Goal: Transaction & Acquisition: Purchase product/service

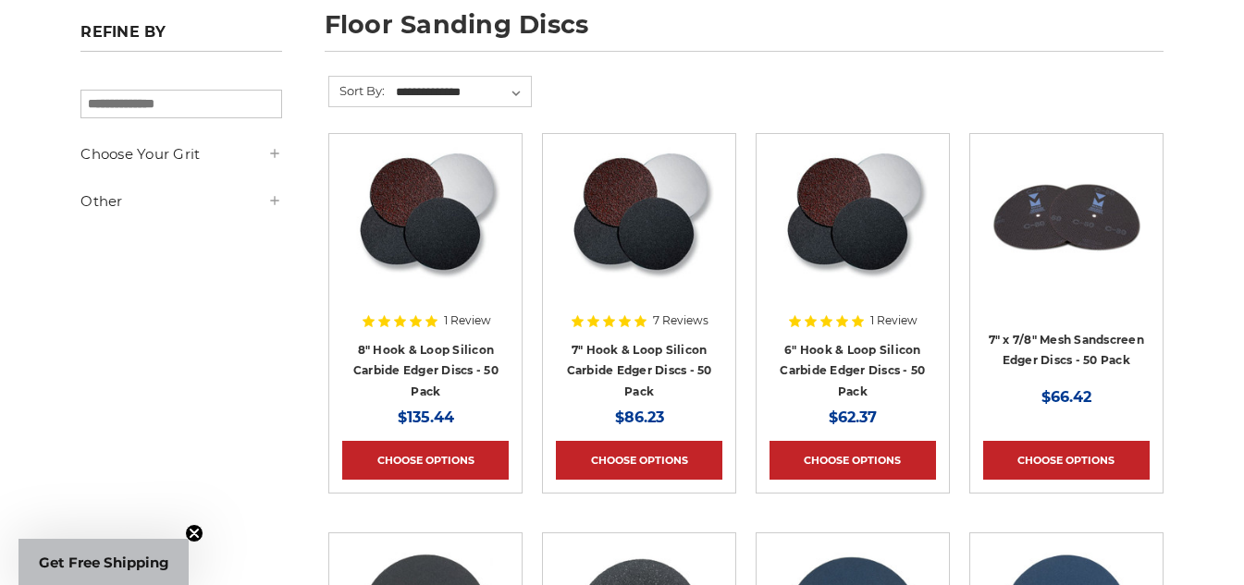
click at [267, 166] on h5 "Choose Your Grit" at bounding box center [180, 154] width 201 height 22
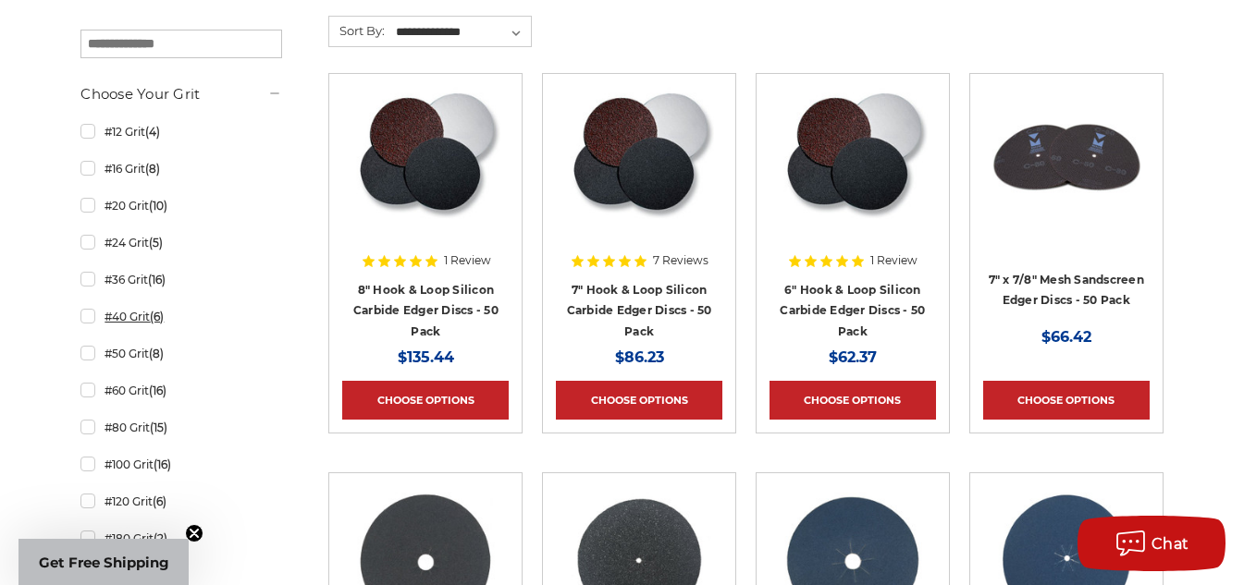
scroll to position [370, 0]
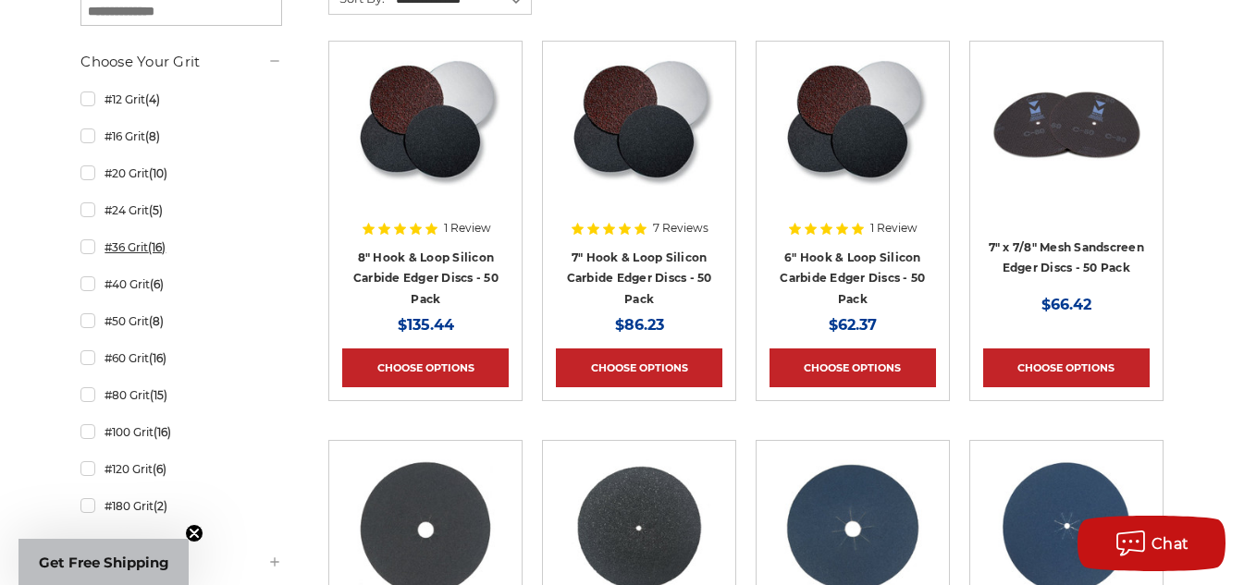
click at [92, 243] on link "#36 Grit (16)" at bounding box center [180, 247] width 201 height 32
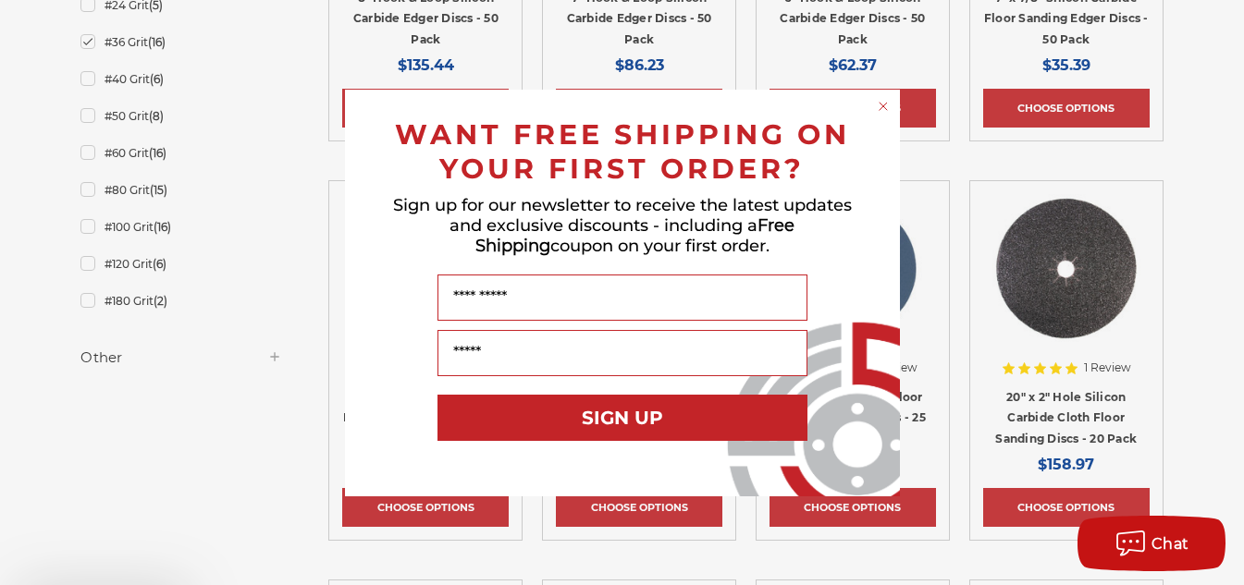
scroll to position [925, 0]
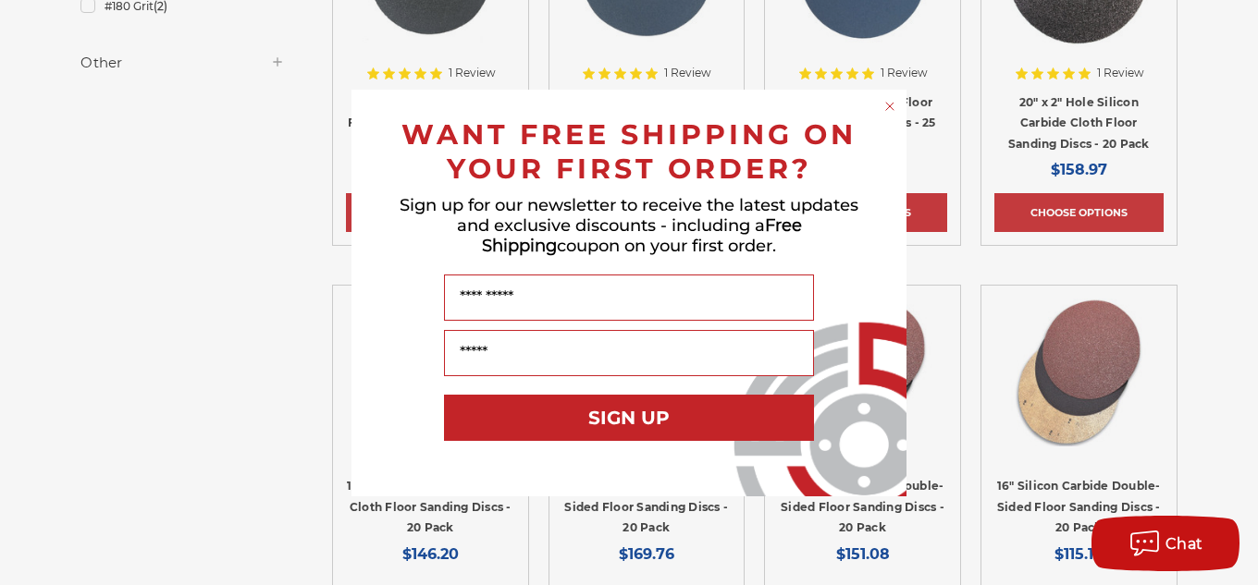
click at [291, 68] on div "Close dialog WANT FREE SHIPPING ON YOUR FIRST ORDER? Sign up for our newsletter…" at bounding box center [629, 292] width 1258 height 585
click at [268, 65] on div "Close dialog WANT FREE SHIPPING ON YOUR FIRST ORDER? Sign up for our newsletter…" at bounding box center [629, 292] width 1258 height 585
click at [274, 63] on div "Close dialog WANT FREE SHIPPING ON YOUR FIRST ORDER? Sign up for our newsletter…" at bounding box center [629, 292] width 1258 height 585
click at [892, 105] on circle "Close dialog" at bounding box center [890, 106] width 18 height 18
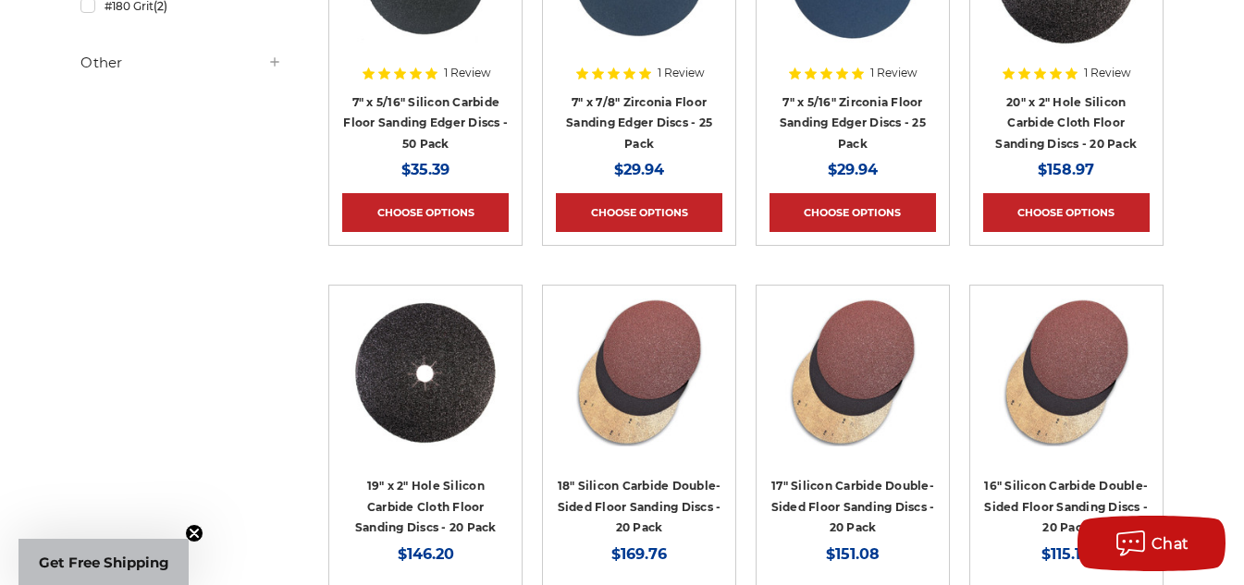
click at [94, 60] on h5 "Other" at bounding box center [180, 63] width 201 height 22
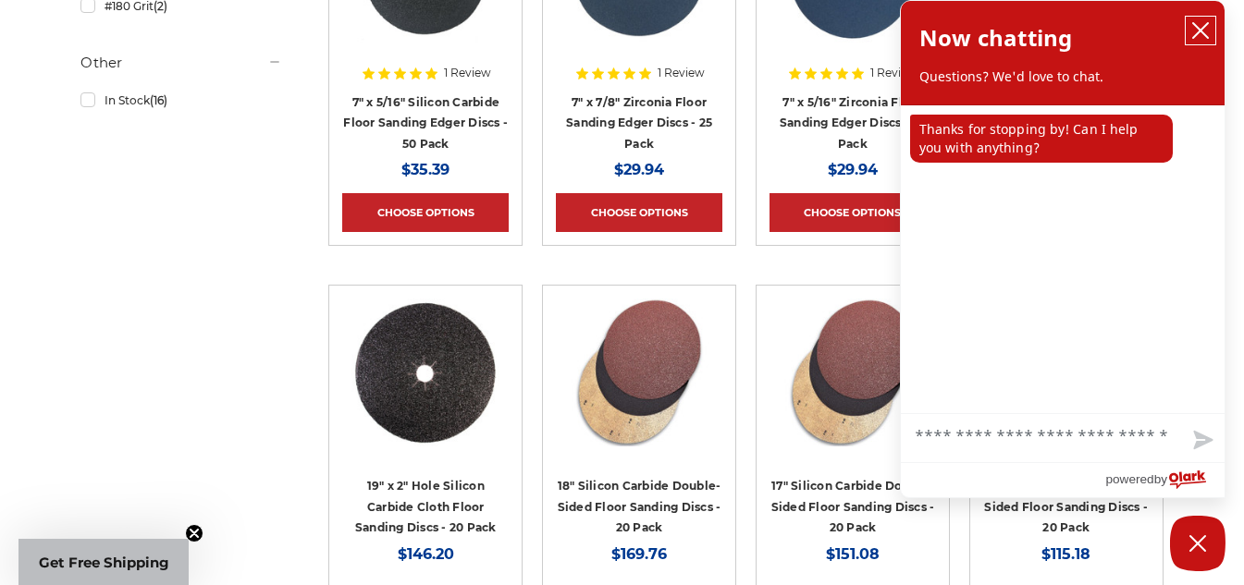
click at [1199, 28] on icon "close chatbox" at bounding box center [1200, 30] width 15 height 15
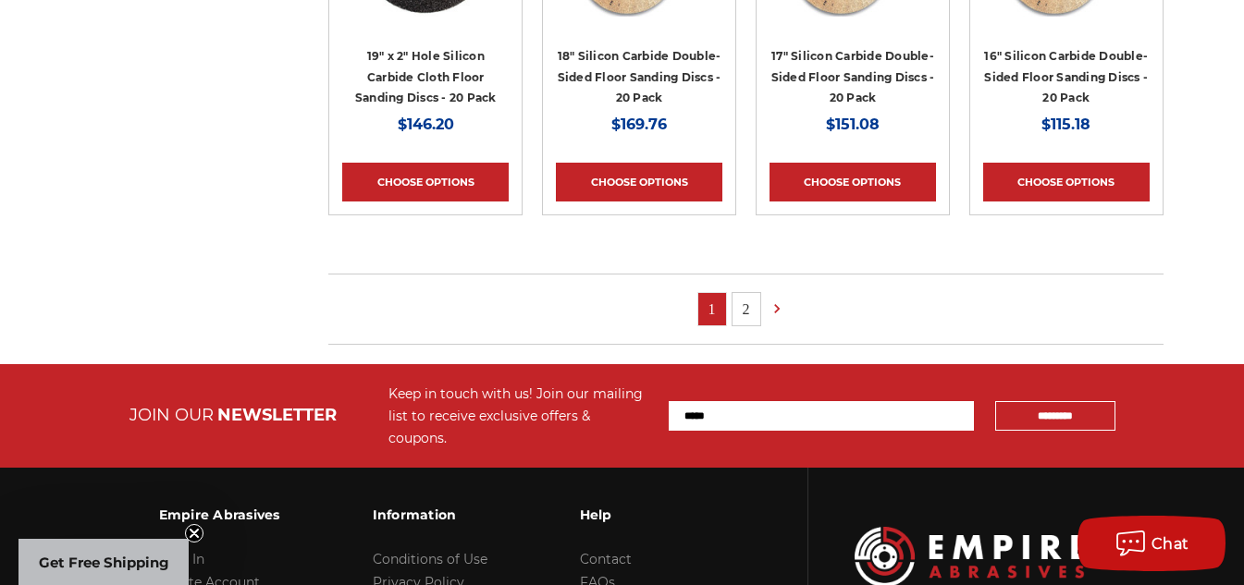
scroll to position [1387, 0]
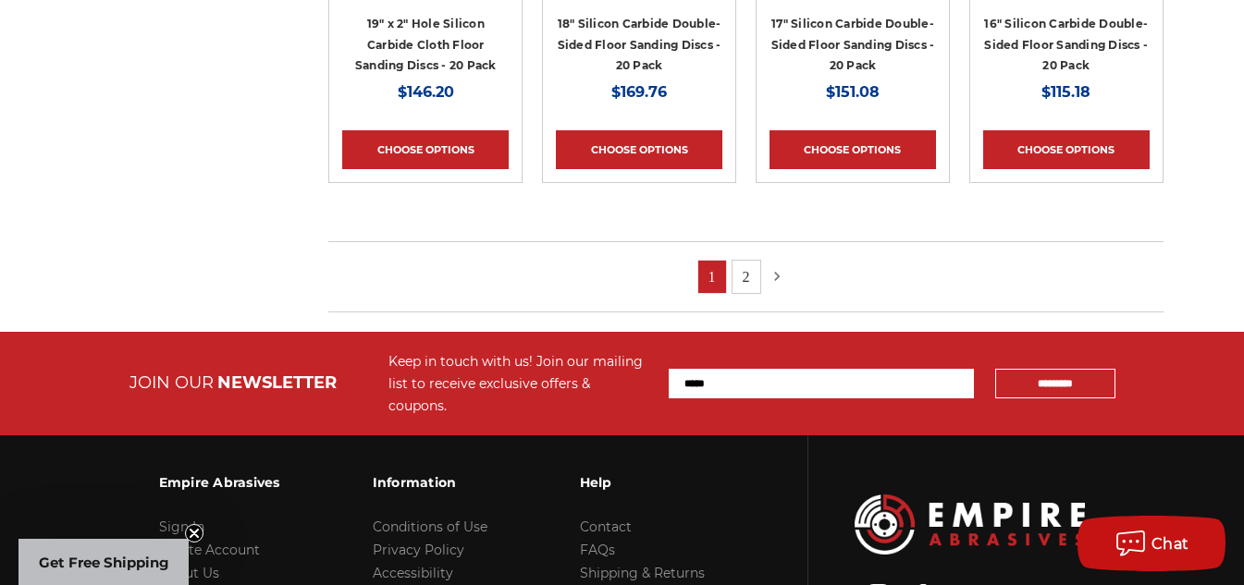
click at [772, 278] on icon at bounding box center [777, 276] width 18 height 20
